Goal: Navigation & Orientation: Find specific page/section

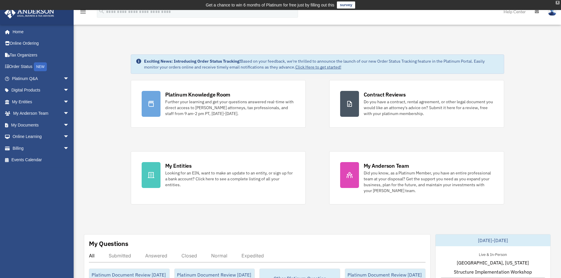
click at [557, 1] on div "X" at bounding box center [557, 3] width 4 height 4
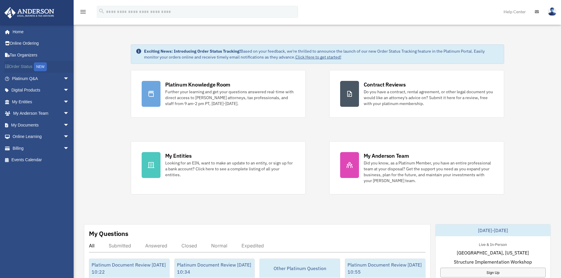
click at [36, 67] on link "Order Status NEW" at bounding box center [41, 67] width 74 height 12
click at [63, 78] on span "arrow_drop_down" at bounding box center [69, 79] width 12 height 12
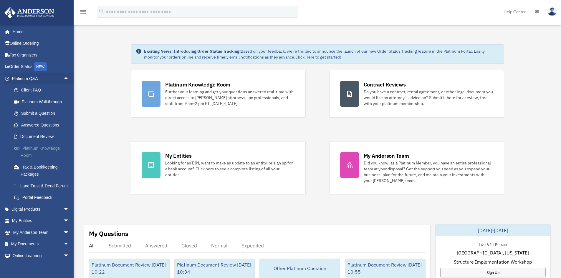
click at [29, 154] on link "Platinum Knowledge Room" at bounding box center [43, 151] width 70 height 19
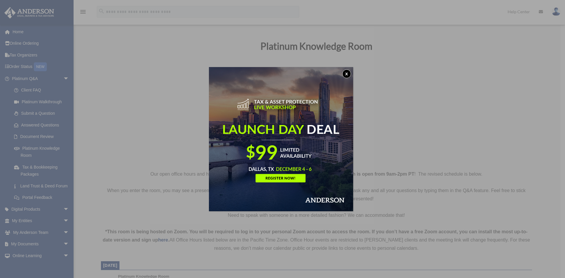
click at [347, 71] on button "x" at bounding box center [346, 73] width 9 height 9
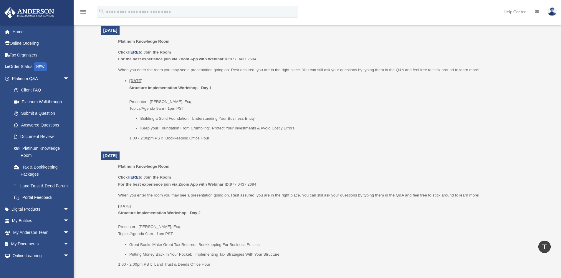
scroll to position [235, 0]
drag, startPoint x: 172, startPoint y: 118, endPoint x: 198, endPoint y: 117, distance: 25.9
click at [198, 117] on li "Building a Solid Foundation: Understanding Your Business Entity" at bounding box center [334, 118] width 388 height 7
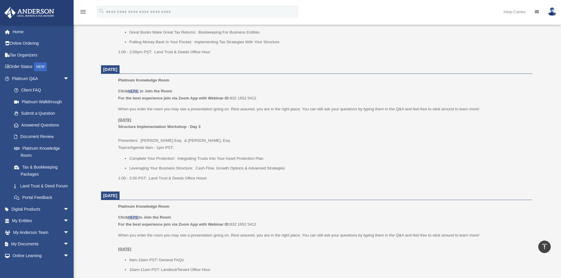
scroll to position [353, 0]
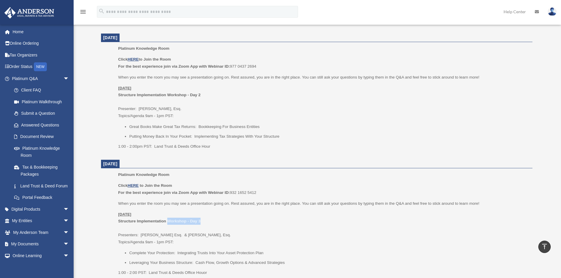
drag, startPoint x: 168, startPoint y: 222, endPoint x: 205, endPoint y: 220, distance: 37.4
click at [205, 220] on p "Monday, September 29 Structure Implementation Workshop - Day 3 Presenters: Sava…" at bounding box center [323, 228] width 410 height 35
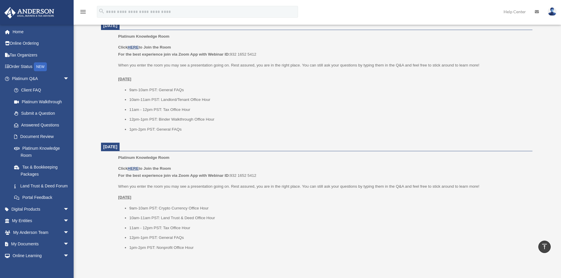
scroll to position [618, 0]
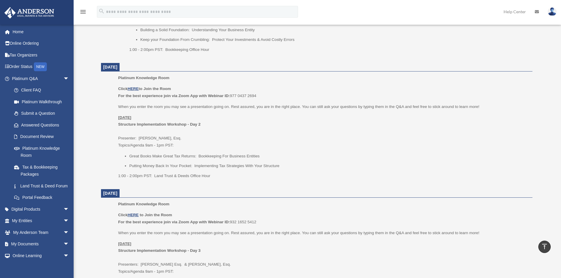
click at [205, 154] on li "Great Books Make Great Tax Returns: Bookkeeping For Business Entities" at bounding box center [328, 156] width 399 height 7
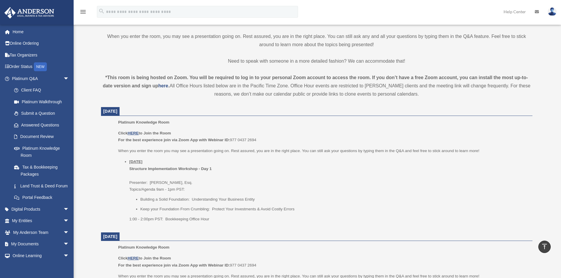
scroll to position [29, 0]
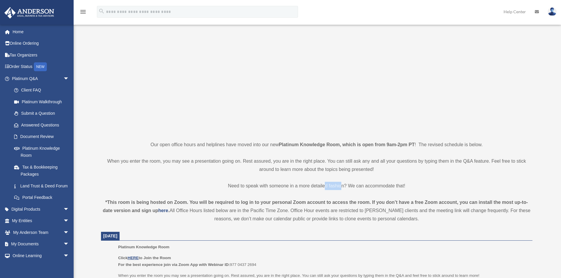
drag, startPoint x: 342, startPoint y: 182, endPoint x: 317, endPoint y: 188, distance: 25.7
click at [318, 188] on p "Need to speak with someone in a more detailed fashion? We can accommodate that!" at bounding box center [316, 186] width 431 height 8
click at [317, 188] on p "Need to speak with someone in a more detailed fashion? We can accommodate that!" at bounding box center [316, 186] width 431 height 8
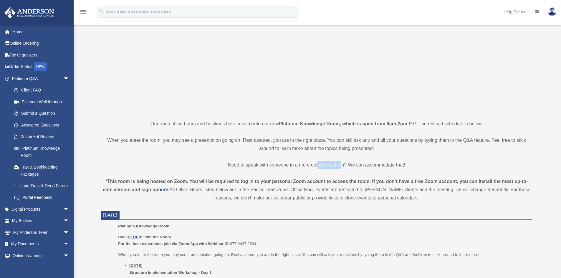
scroll to position [59, 0]
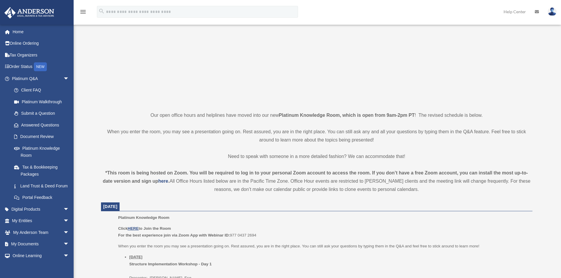
click at [330, 185] on div "*This room is being hosted on Zoom. You will be required to log in to your pers…" at bounding box center [316, 181] width 431 height 25
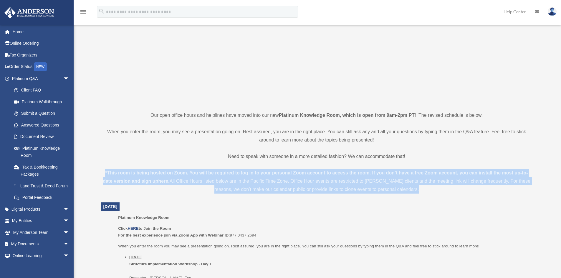
click at [330, 185] on div "*This room is being hosted on Zoom. You will be required to log in to your pers…" at bounding box center [316, 181] width 431 height 25
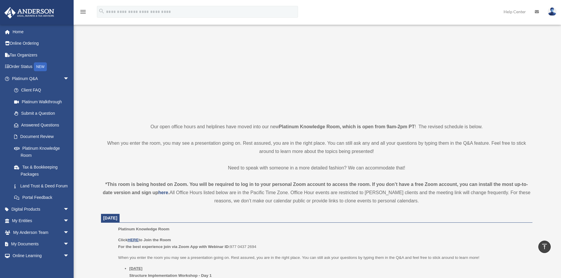
scroll to position [29, 0]
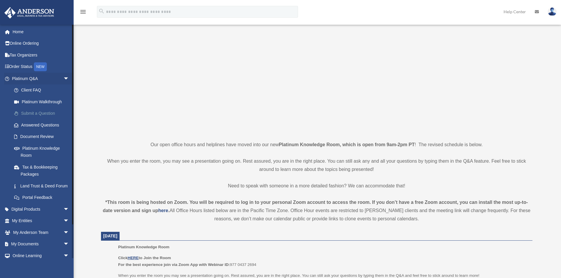
click at [47, 111] on link "Submit a Question" at bounding box center [43, 114] width 70 height 12
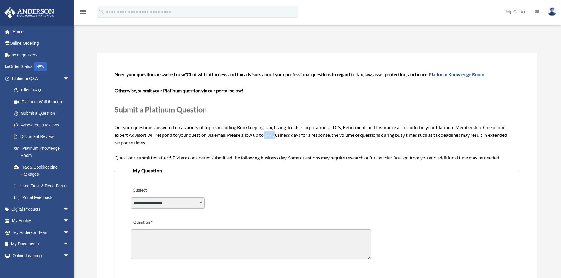
drag, startPoint x: 265, startPoint y: 136, endPoint x: 276, endPoint y: 135, distance: 11.2
click at [276, 135] on span "Need your question answered now? Chat with attorneys and tax advisors about you…" at bounding box center [317, 116] width 404 height 89
click at [298, 136] on span "Need your question answered now? Chat with attorneys and tax advisors about you…" at bounding box center [317, 116] width 404 height 89
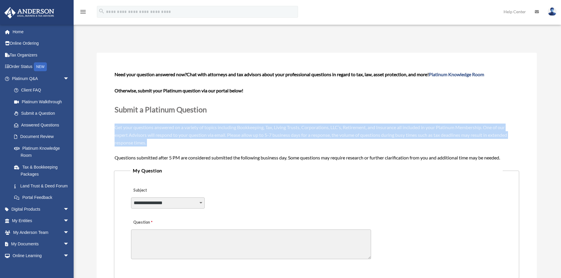
click at [298, 136] on span "Need your question answered now? Chat with attorneys and tax advisors about you…" at bounding box center [317, 116] width 404 height 89
click at [293, 134] on span "Need your question answered now? Chat with attorneys and tax advisors about you…" at bounding box center [317, 116] width 404 height 89
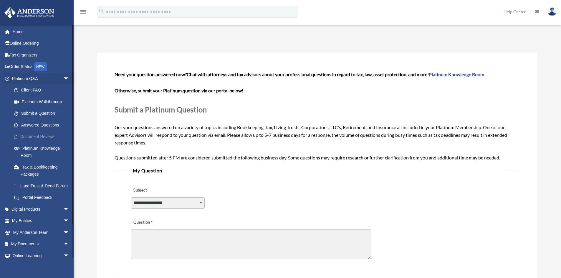
click at [28, 136] on link "Document Review" at bounding box center [43, 137] width 70 height 12
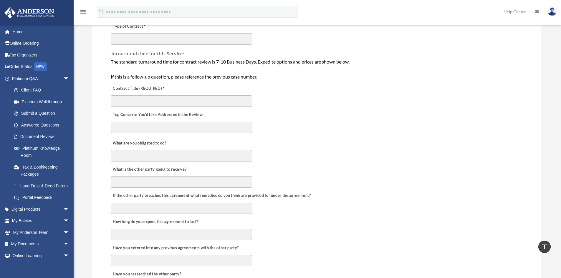
scroll to position [29, 0]
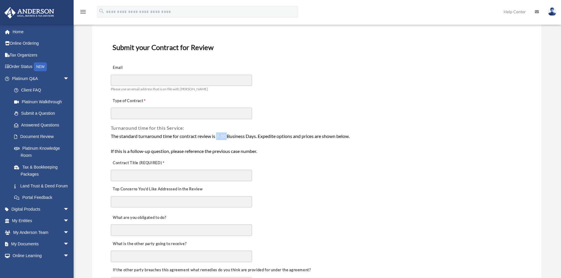
drag, startPoint x: 218, startPoint y: 135, endPoint x: 229, endPoint y: 135, distance: 11.2
click at [229, 135] on div "The standard turnaround time for contract review is 7-10 Business Days. Expedit…" at bounding box center [317, 143] width 412 height 23
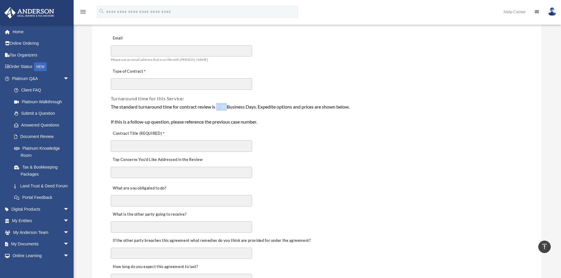
scroll to position [0, 0]
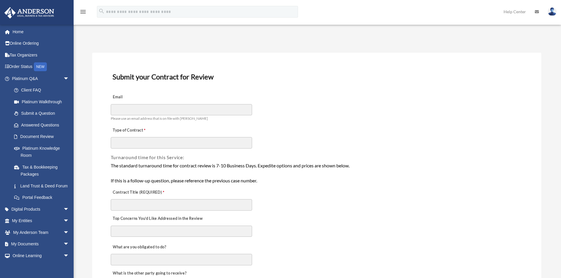
click at [232, 159] on h4 "Turnaround time for this Service:" at bounding box center [317, 157] width 412 height 6
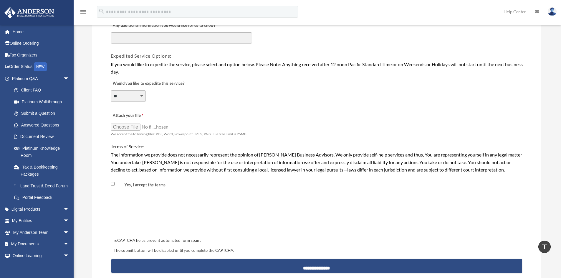
scroll to position [471, 0]
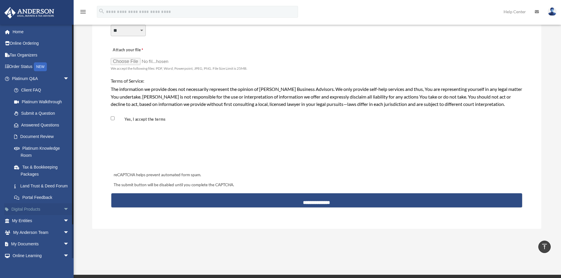
click at [63, 214] on span "arrow_drop_down" at bounding box center [69, 209] width 12 height 12
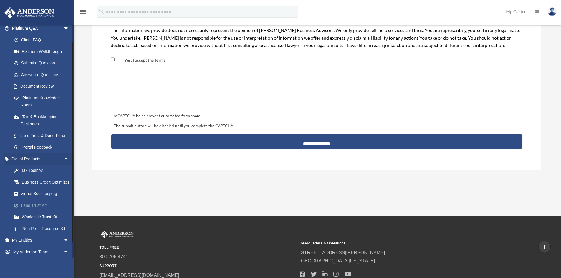
scroll to position [59, 0]
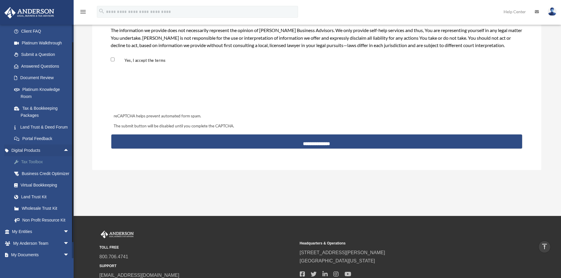
click at [33, 166] on div "Tax Toolbox" at bounding box center [46, 161] width 50 height 7
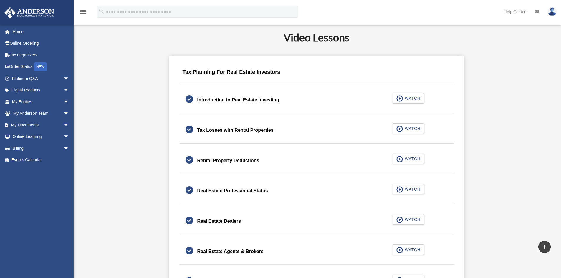
scroll to position [265, 0]
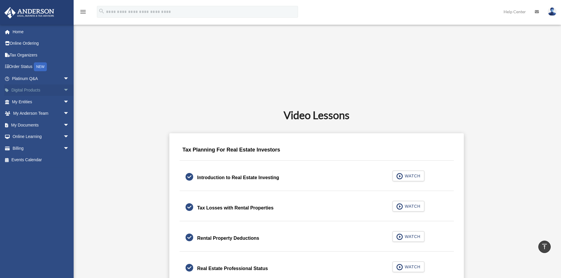
click at [63, 92] on span "arrow_drop_down" at bounding box center [69, 90] width 12 height 12
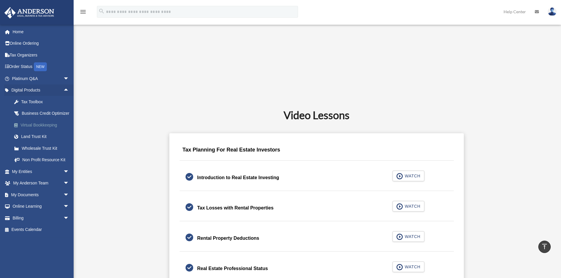
click at [47, 129] on div "Virtual Bookkeeping" at bounding box center [46, 125] width 50 height 7
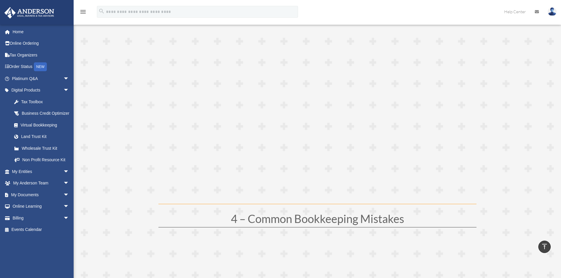
scroll to position [736, 0]
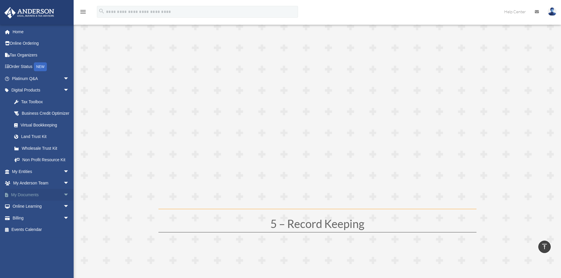
click at [63, 201] on span "arrow_drop_down" at bounding box center [69, 195] width 12 height 12
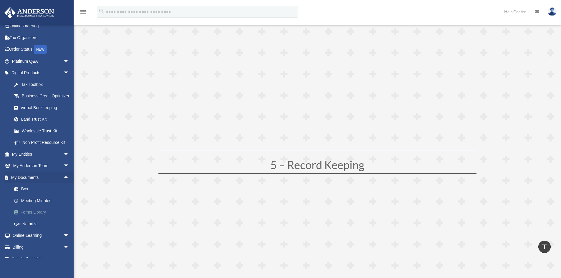
scroll to position [32, 0]
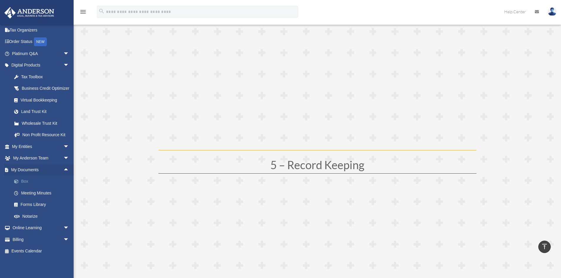
click at [25, 182] on link "Box" at bounding box center [43, 182] width 70 height 12
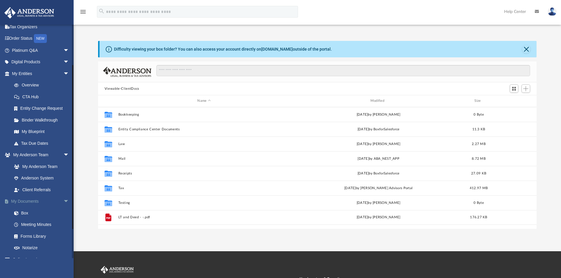
scroll to position [59, 0]
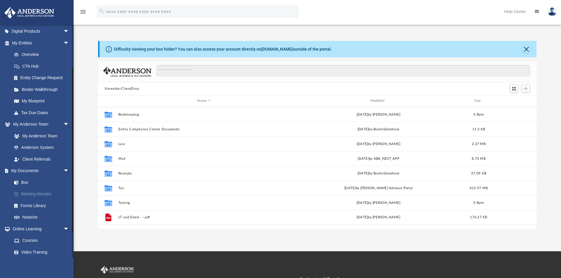
click at [35, 191] on link "Meeting Minutes" at bounding box center [43, 194] width 70 height 12
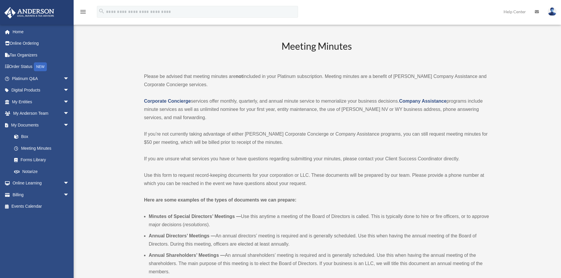
click at [321, 109] on p "Corporate Concierge services offer monthly, quarterly, and annual minute servic…" at bounding box center [316, 109] width 345 height 25
drag, startPoint x: 353, startPoint y: 110, endPoint x: 434, endPoint y: 112, distance: 81.9
click at [434, 112] on p "Corporate Concierge services offer monthly, quarterly, and annual minute servic…" at bounding box center [316, 109] width 345 height 25
click at [37, 53] on link "Tax Organizers" at bounding box center [41, 55] width 74 height 12
